Goal: Feedback & Contribution: Leave review/rating

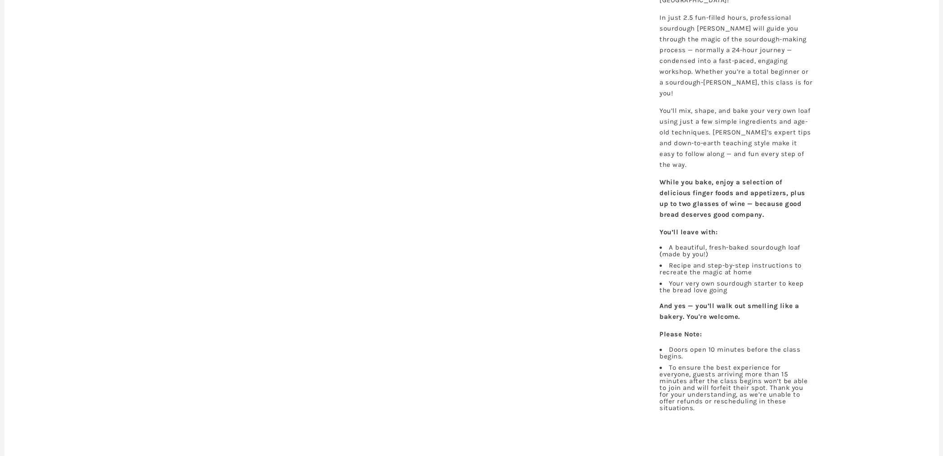
scroll to position [584, 0]
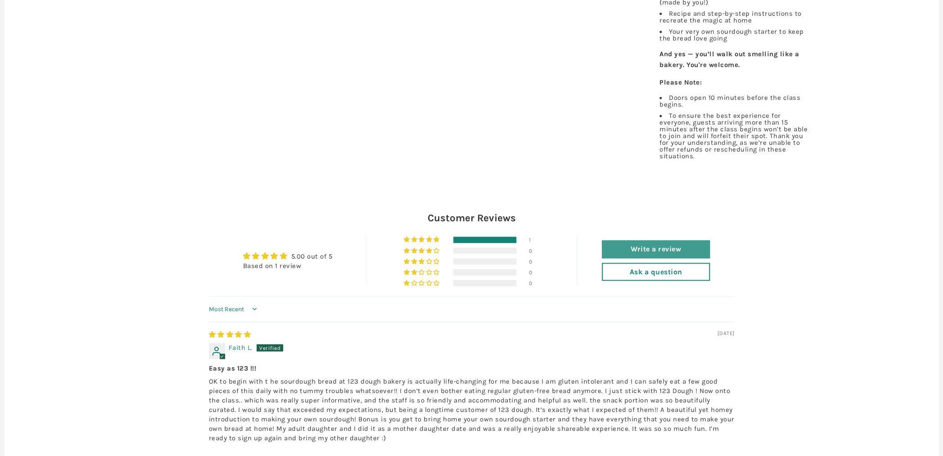
click at [665, 240] on link "Write a review" at bounding box center [656, 249] width 108 height 18
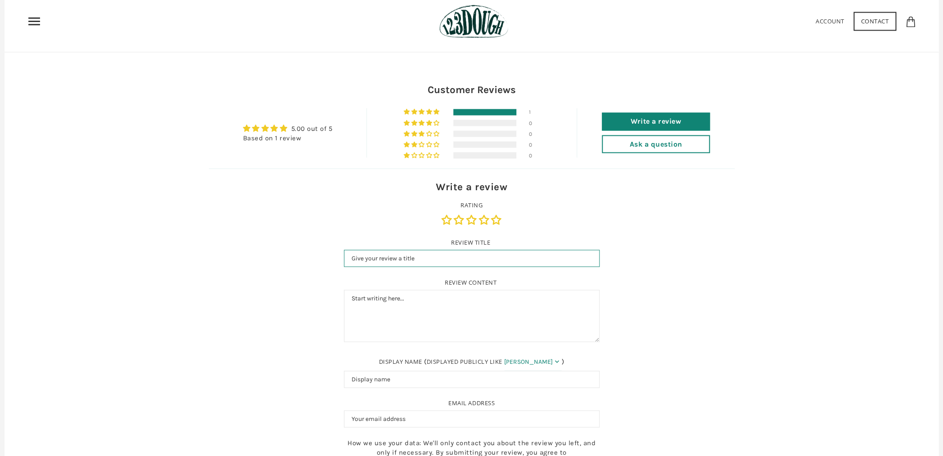
scroll to position [824, 0]
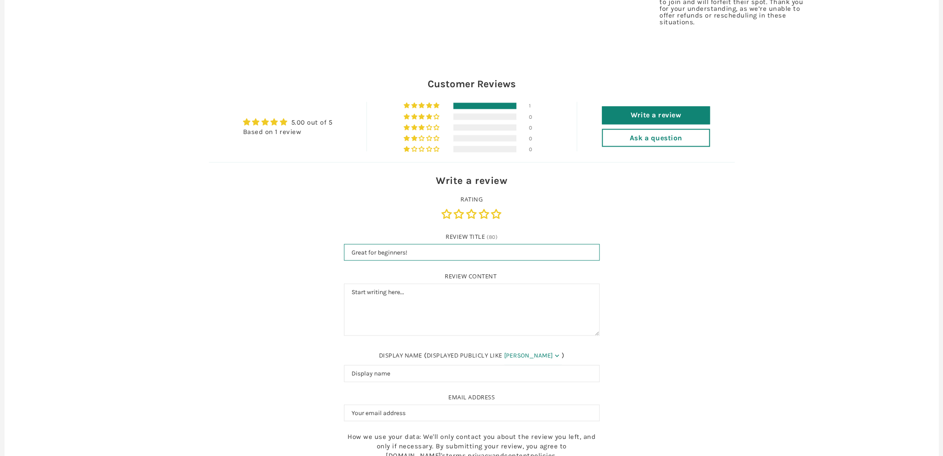
type input "Great for beginners!"
click at [484, 288] on textarea "Review content" at bounding box center [472, 310] width 256 height 52
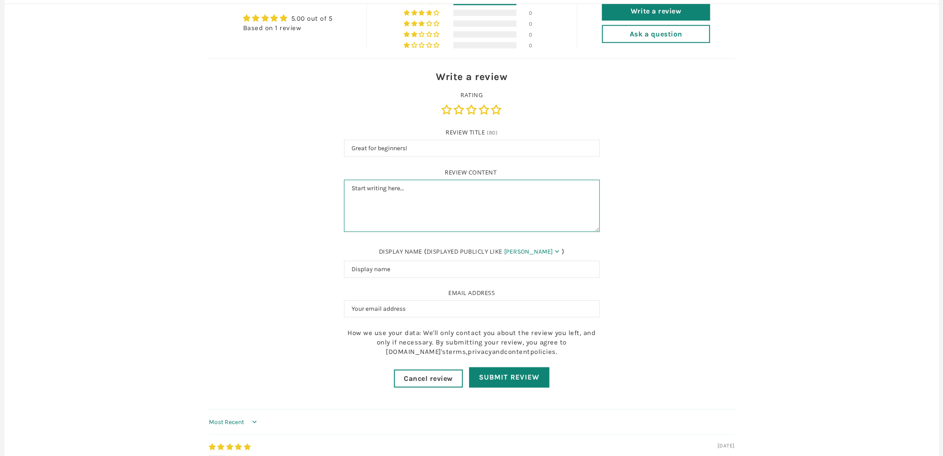
scroll to position [847, 0]
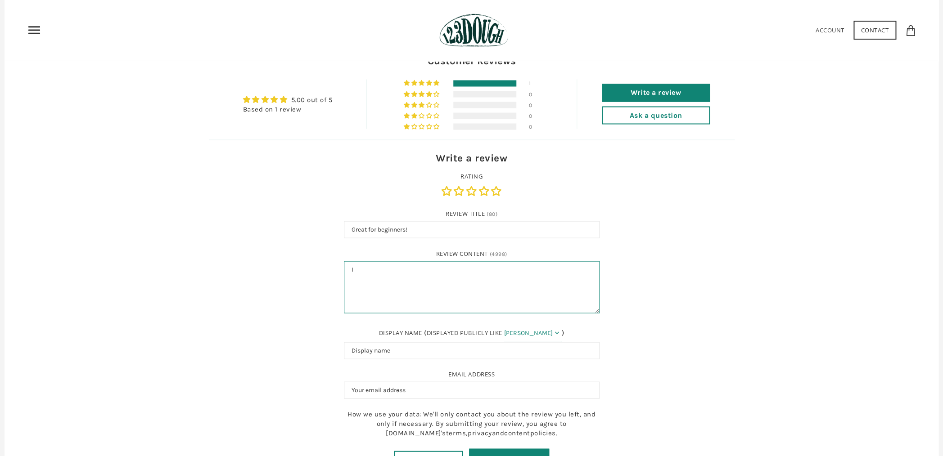
type textarea "I"
drag, startPoint x: 576, startPoint y: 253, endPoint x: 590, endPoint y: 261, distance: 15.5
click at [590, 261] on textarea "I signed up for the sourdough class as a clueless newbie and it was a delight! …" at bounding box center [472, 287] width 256 height 52
click at [542, 262] on textarea "I signed up for the sourdough class as a clueless newbie and it was a delight! …" at bounding box center [472, 287] width 256 height 52
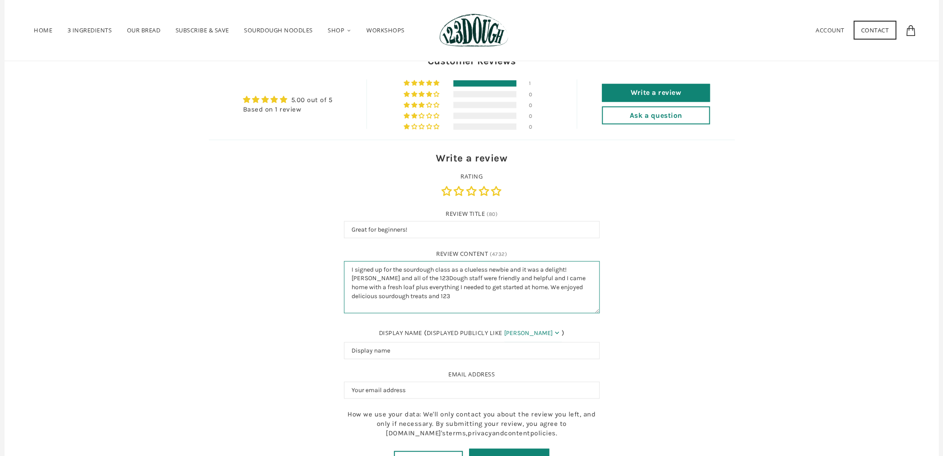
click at [510, 261] on textarea "I signed up for the sourdough class as a clueless newbie and it was a delight! …" at bounding box center [472, 287] width 256 height 52
drag, startPoint x: 508, startPoint y: 261, endPoint x: 553, endPoint y: 261, distance: 45.5
click at [553, 261] on textarea "I signed up for the sourdough class as a clueless newbie and it was a delight! …" at bounding box center [472, 287] width 256 height 52
click at [509, 264] on textarea "I signed up for the sourdough class as a clueless newbie and it was a delight! …" at bounding box center [472, 287] width 256 height 52
click at [570, 262] on textarea "I signed up for the sourdough class as a clueless newbie and it was a delight! …" at bounding box center [472, 287] width 256 height 52
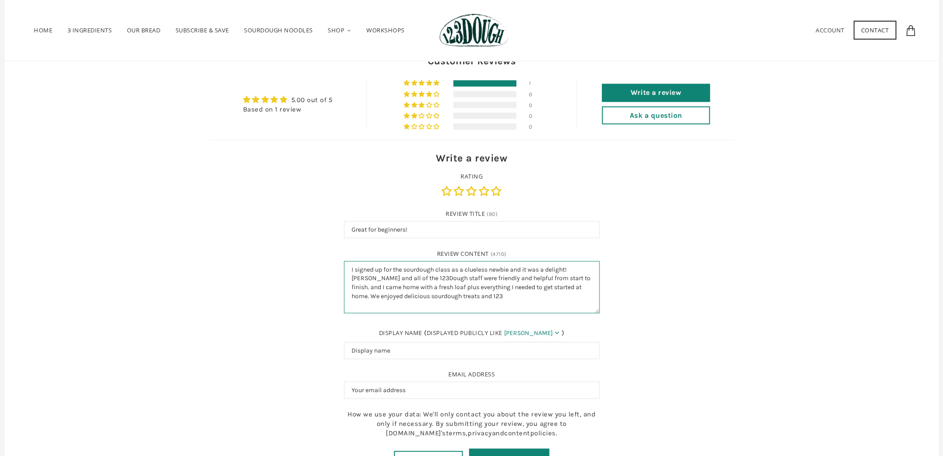
click at [527, 280] on textarea "I signed up for the sourdough class as a clueless newbie and it was a delight! …" at bounding box center [472, 287] width 256 height 52
click at [528, 279] on textarea "I signed up for the sourdough class as a clueless newbie and it was a delight! …" at bounding box center [472, 287] width 256 height 52
drag, startPoint x: 485, startPoint y: 285, endPoint x: 545, endPoint y: 287, distance: 59.9
click at [544, 287] on textarea "I signed up for the sourdough class as a clueless newbie and it was a delight! …" at bounding box center [472, 287] width 256 height 52
drag, startPoint x: 567, startPoint y: 260, endPoint x: 574, endPoint y: 266, distance: 9.9
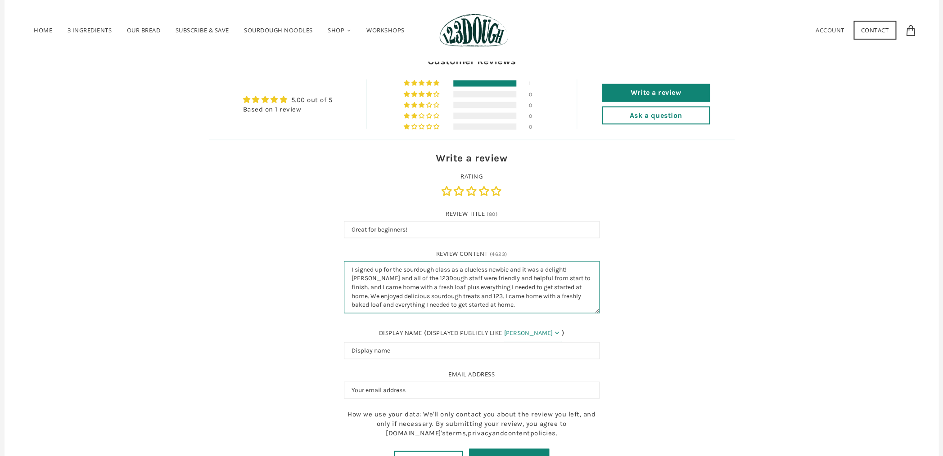
click at [574, 266] on textarea "I signed up for the sourdough class as a clueless newbie and it was a delight! …" at bounding box center [472, 287] width 256 height 52
click at [477, 270] on textarea "I signed up for the sourdough class as a clueless newbie and it was a delight! …" at bounding box center [472, 287] width 256 height 52
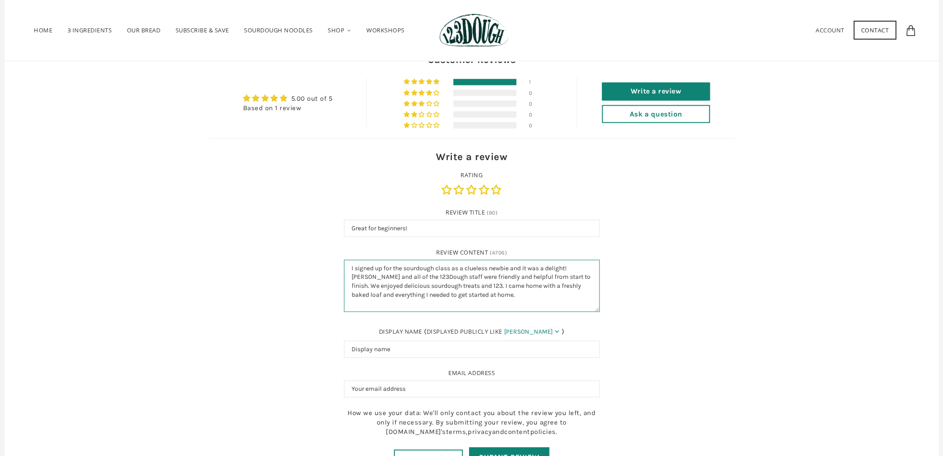
scroll to position [849, 0]
click at [457, 267] on textarea "I signed up for the sourdough class as a clueless newbie and it was a delight! …" at bounding box center [472, 285] width 256 height 52
drag, startPoint x: 492, startPoint y: 264, endPoint x: 456, endPoint y: 271, distance: 36.6
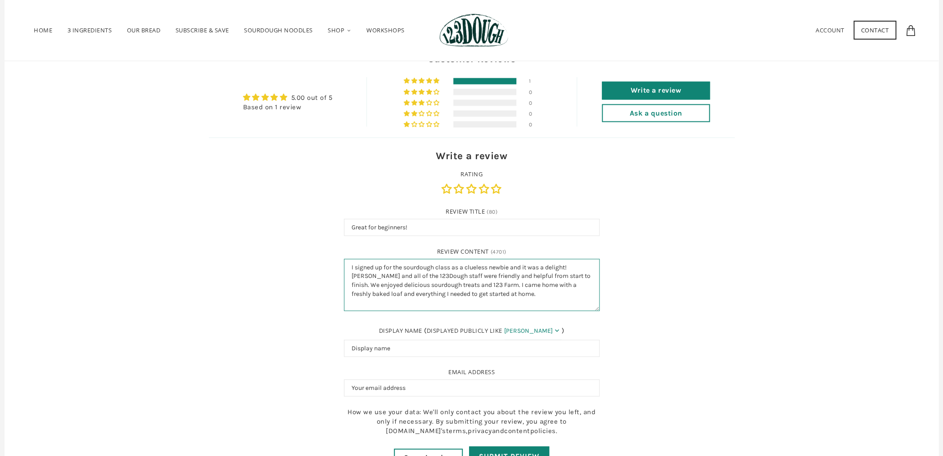
click at [456, 271] on textarea "I signed up for the sourdough class as a clueless newbie and it was a delight! …" at bounding box center [472, 285] width 256 height 52
click at [407, 285] on textarea "I signed up for the sourdough class as a clueless newbie and it was a delight! …" at bounding box center [472, 285] width 256 height 52
drag, startPoint x: 571, startPoint y: 248, endPoint x: 547, endPoint y: 250, distance: 24.3
click at [547, 259] on textarea "I signed up for the sourdough class as a clueless newbie and it was a delight! …" at bounding box center [472, 285] width 256 height 52
click at [373, 267] on textarea "I signed up for the sourdough class as a clueless newbie and it was delightful!…" at bounding box center [472, 285] width 256 height 52
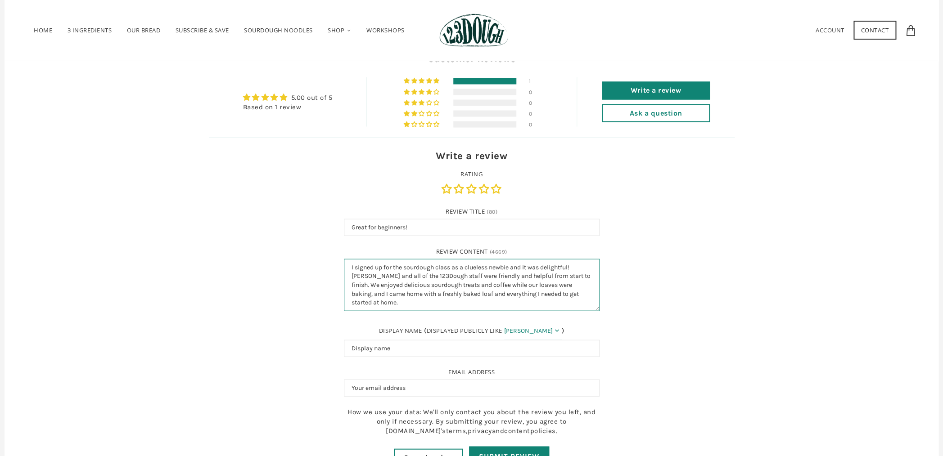
scroll to position [850, 0]
click at [563, 259] on textarea "I signed up for the sourdough class as a clueless newbie and it was delightful!…" at bounding box center [472, 284] width 256 height 52
click at [408, 286] on textarea "I signed up for the sourdough class as a clueless newbie and it was delightful!…" at bounding box center [472, 284] width 256 height 52
drag, startPoint x: 370, startPoint y: 286, endPoint x: 558, endPoint y: 292, distance: 188.3
click at [558, 292] on textarea "I signed up for the sourdough class as a clueless newbie and it was delightful!…" at bounding box center [472, 284] width 256 height 52
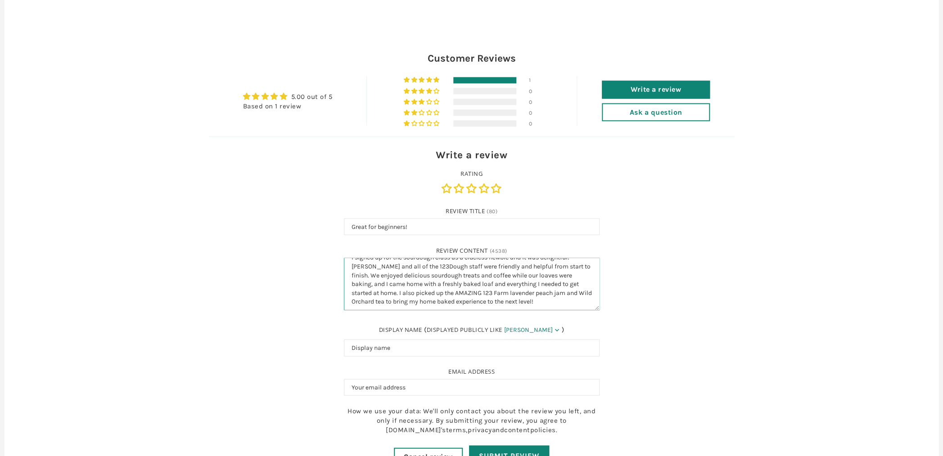
scroll to position [9, 0]
drag, startPoint x: 541, startPoint y: 275, endPoint x: 542, endPoint y: 282, distance: 6.9
click at [542, 282] on textarea "I signed up for the sourdough class as a clueless newbie and it was delightful!…" at bounding box center [472, 284] width 256 height 52
type textarea "I signed up for the sourdough class as a clueless newbie and it was delightful!…"
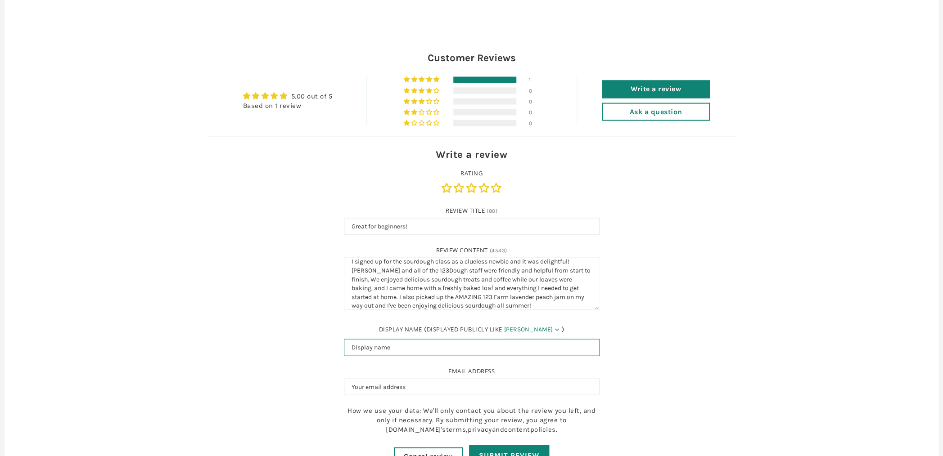
click at [407, 339] on input "Display name" at bounding box center [472, 347] width 256 height 17
type input "Leslie P"
type input "LWallace1223@gmail.com"
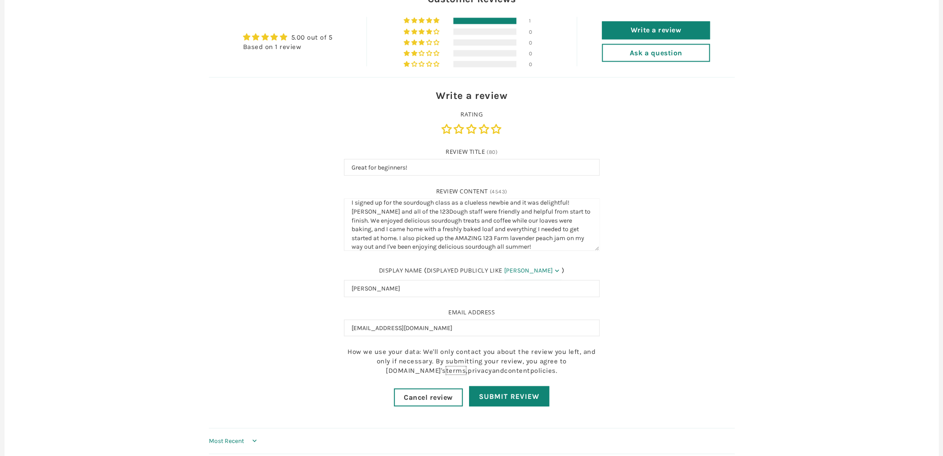
scroll to position [920, 0]
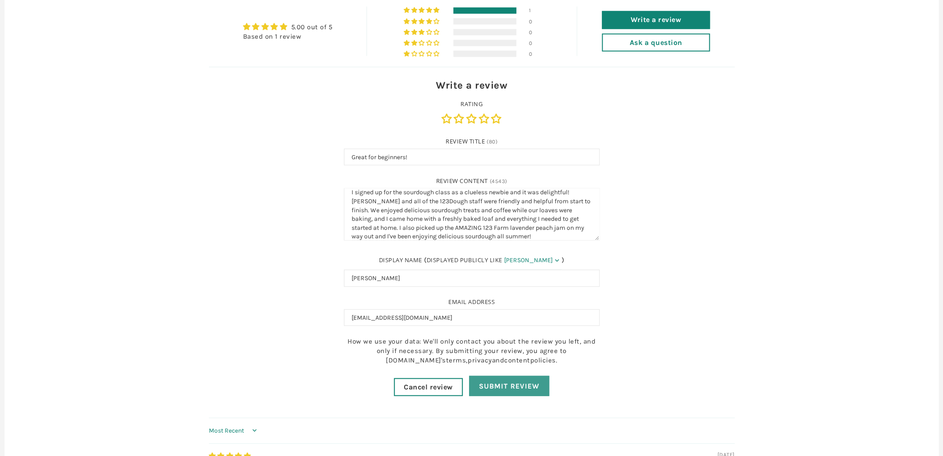
click at [526, 376] on input "Submit Review" at bounding box center [509, 386] width 80 height 20
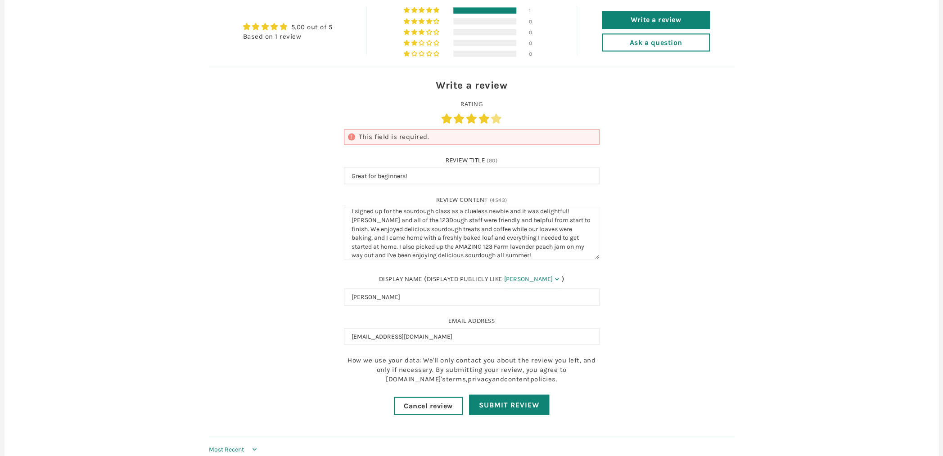
click at [498, 113] on link "5 stars" at bounding box center [496, 117] width 11 height 9
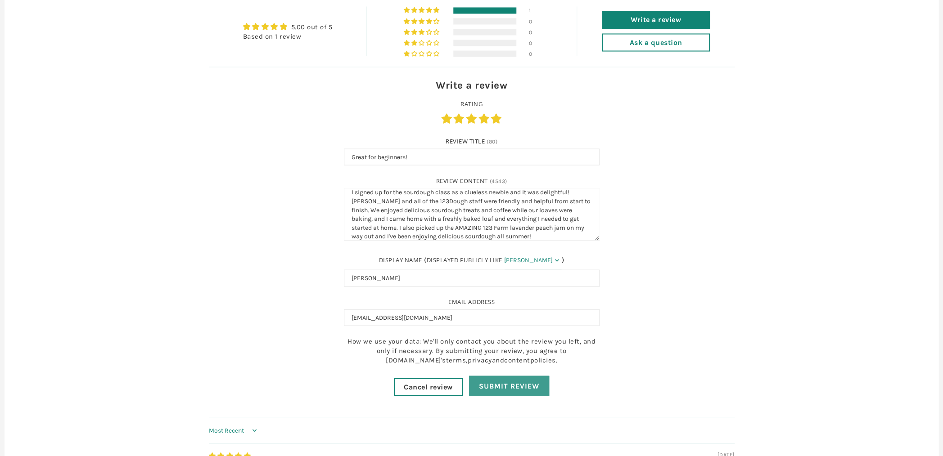
click at [533, 376] on input "Submit Review" at bounding box center [509, 386] width 80 height 20
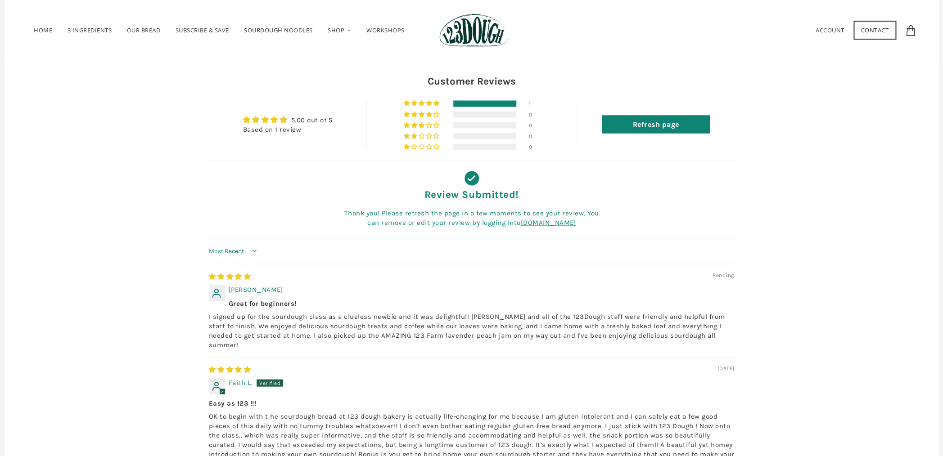
scroll to position [815, 0]
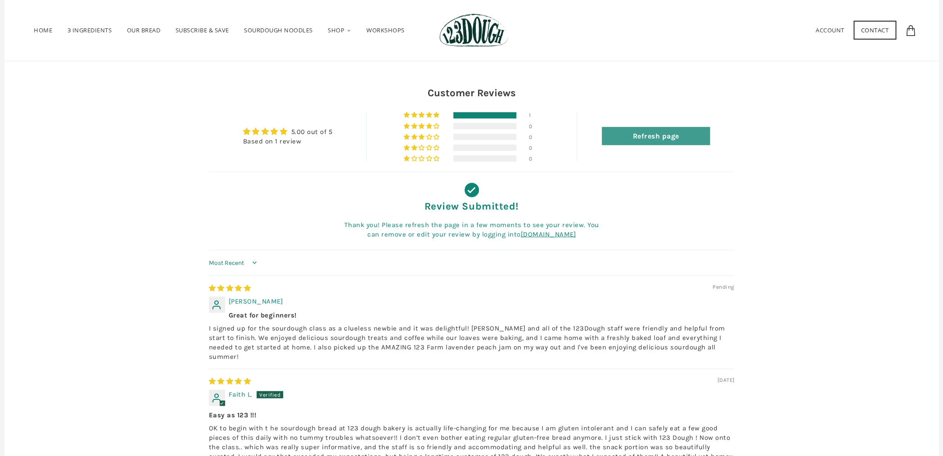
click at [661, 127] on link "Refresh page" at bounding box center [656, 136] width 108 height 18
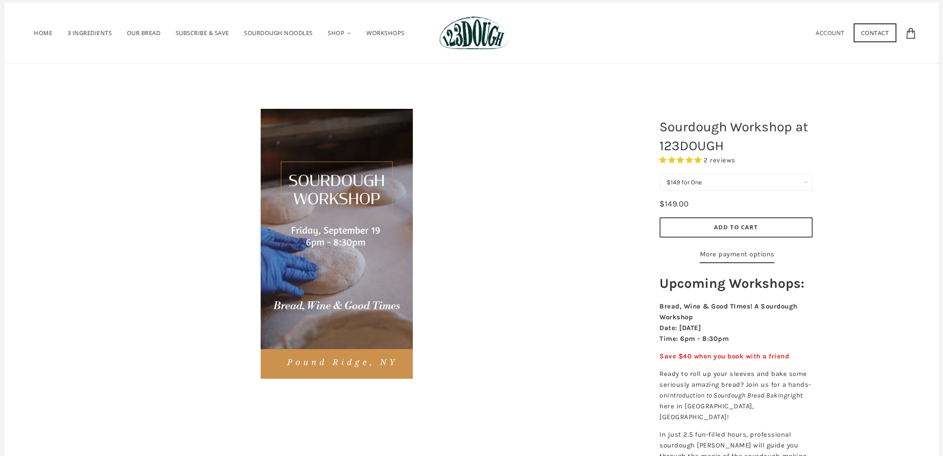
scroll to position [19, 0]
